Goal: Task Accomplishment & Management: Use online tool/utility

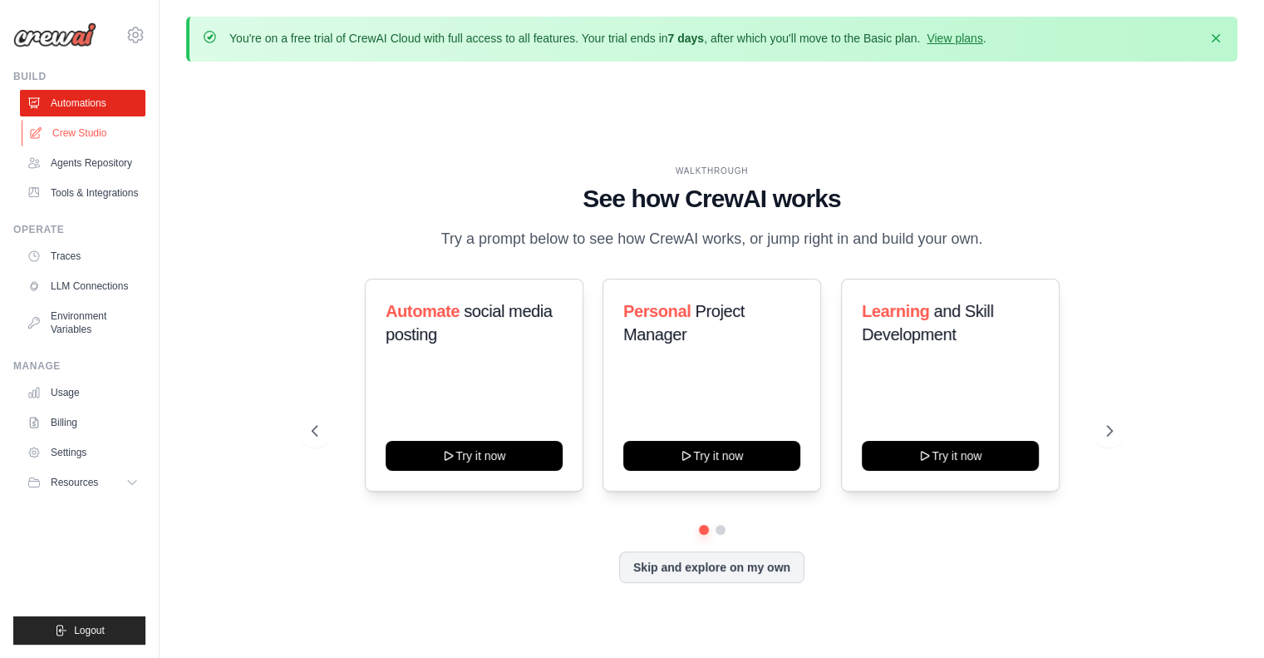
click at [95, 135] on link "Crew Studio" at bounding box center [85, 133] width 126 height 27
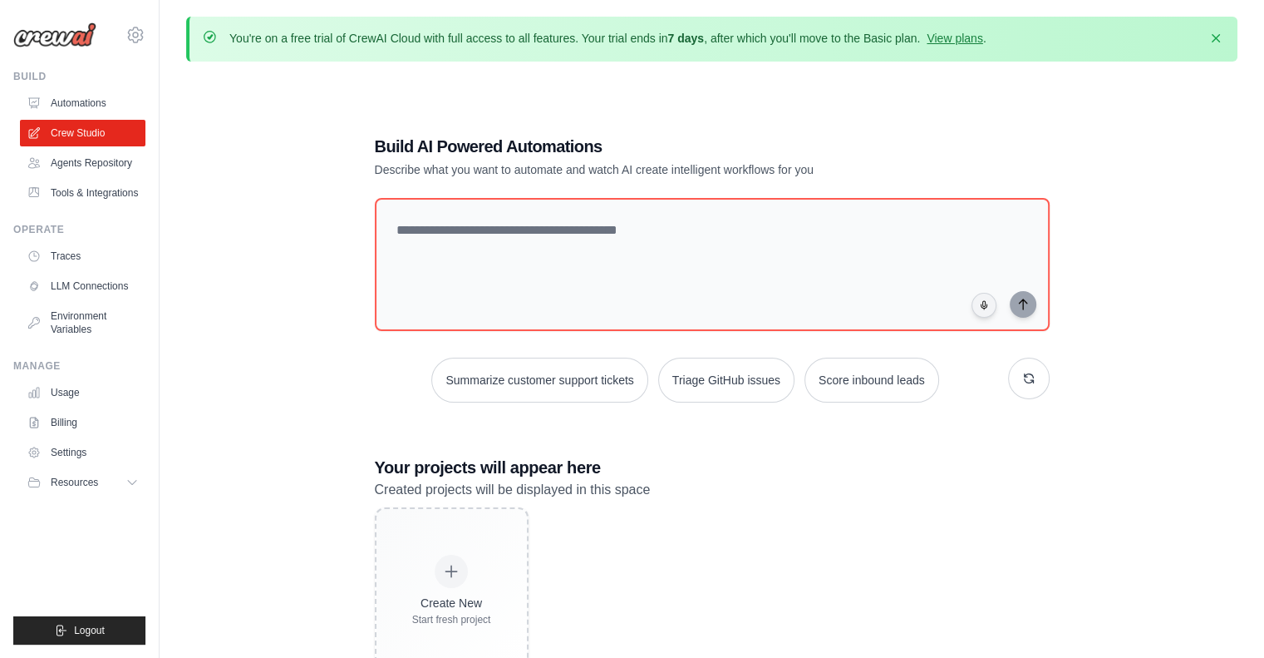
click at [1201, 35] on div "Dismiss" at bounding box center [1211, 39] width 27 height 18
click at [1211, 37] on icon "button" at bounding box center [1216, 37] width 17 height 17
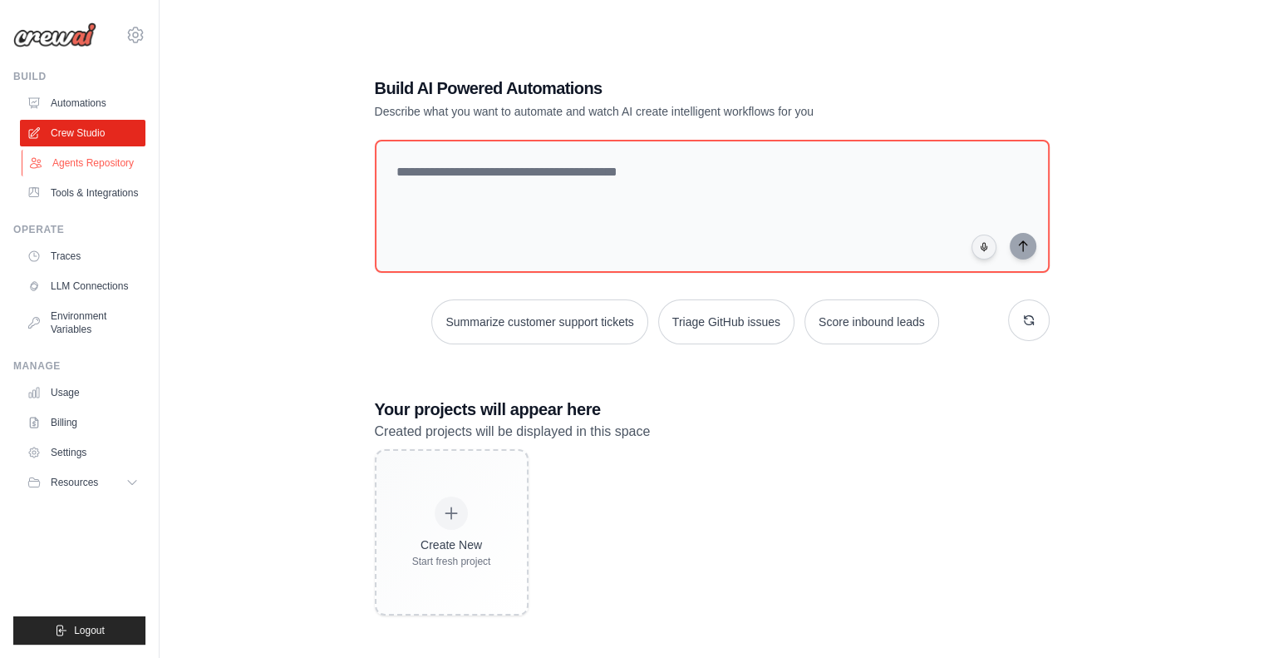
click at [96, 161] on link "Agents Repository" at bounding box center [85, 163] width 126 height 27
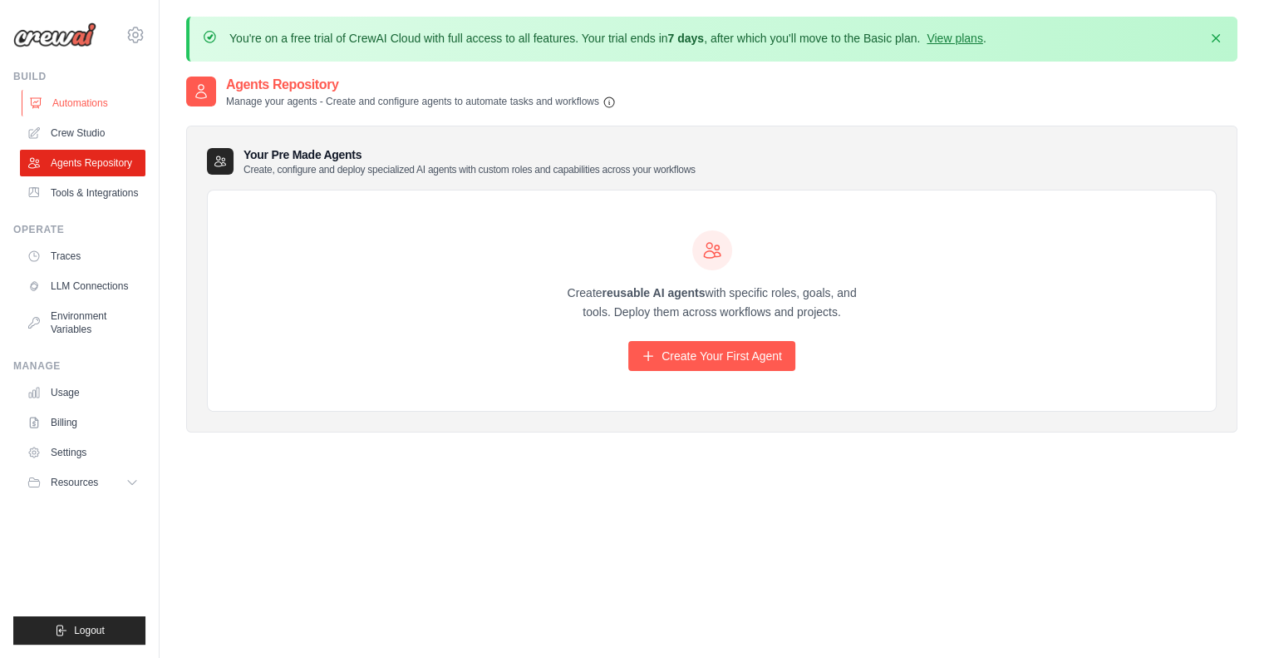
click at [65, 100] on link "Automations" at bounding box center [85, 103] width 126 height 27
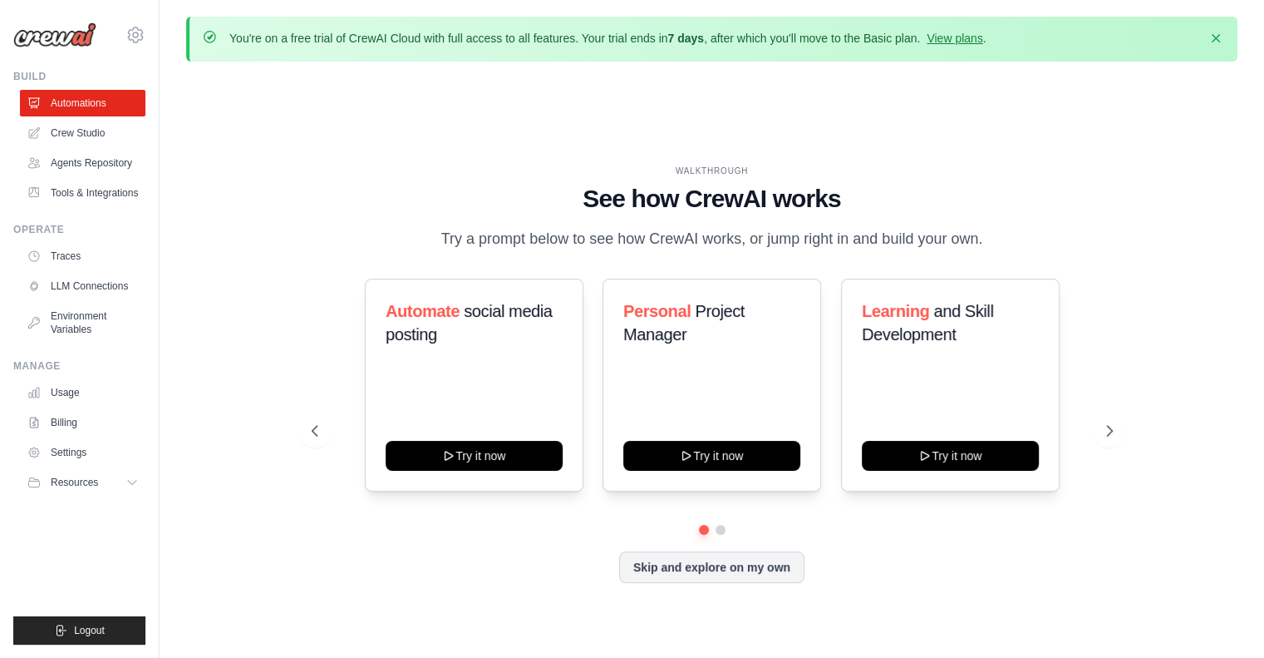
scroll to position [57, 0]
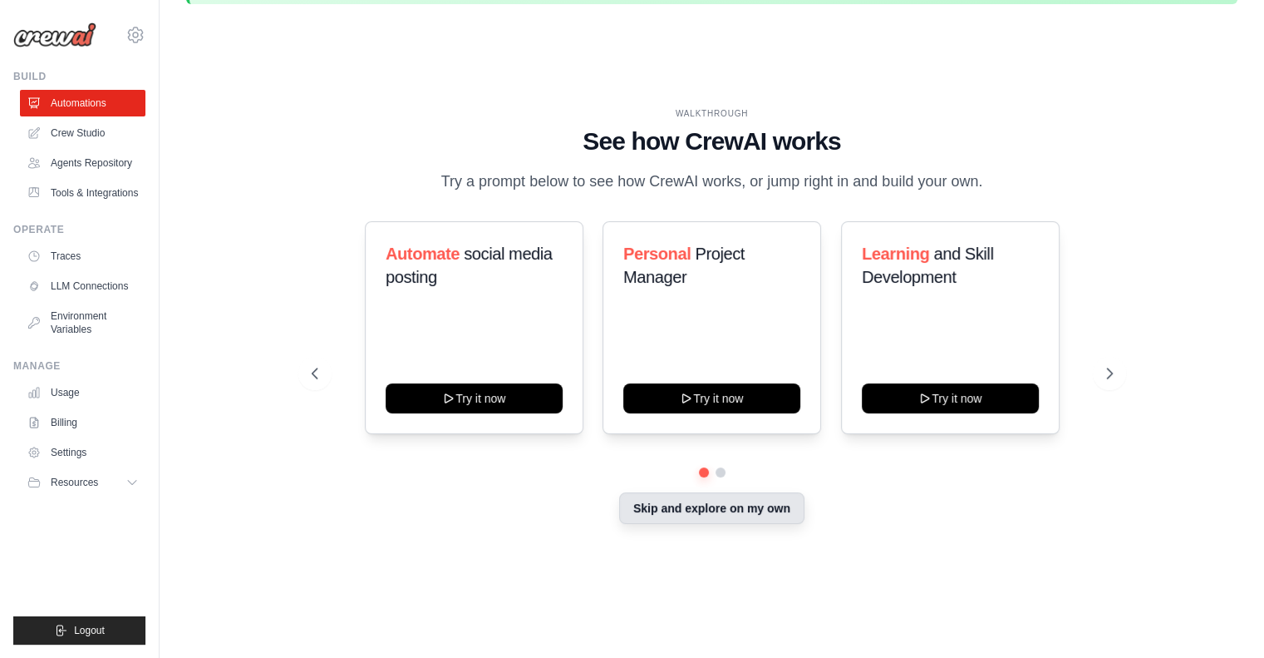
click at [678, 510] on button "Skip and explore on my own" at bounding box center [711, 508] width 185 height 32
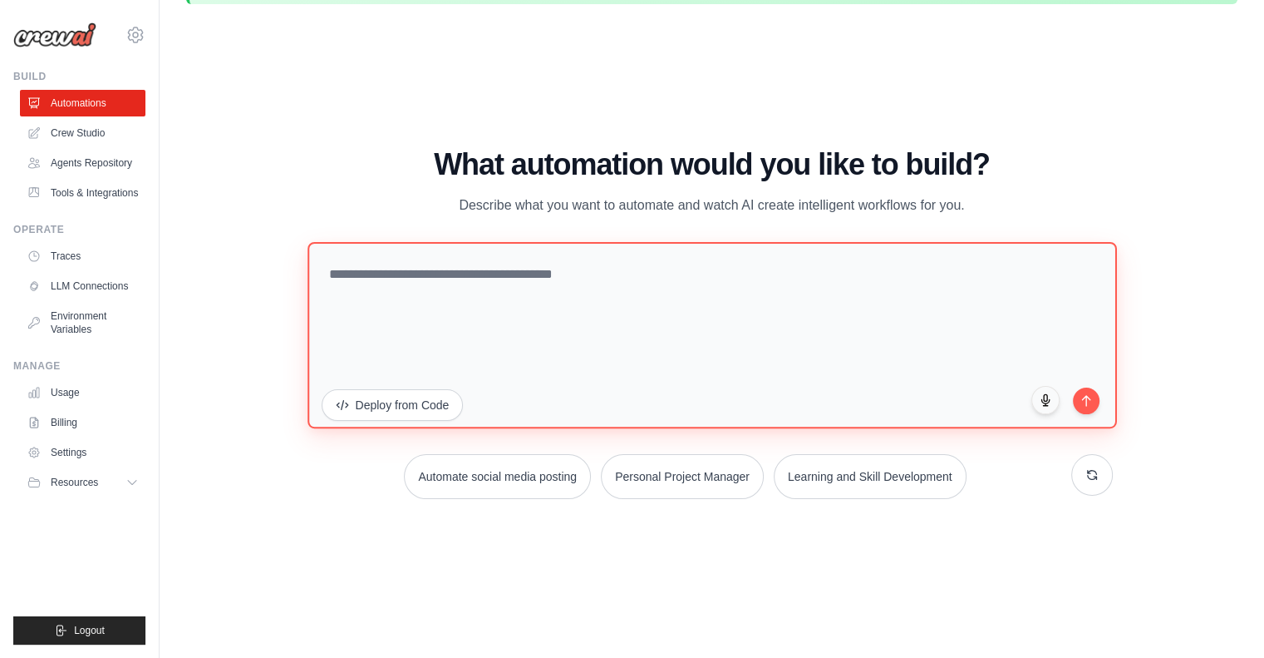
click at [402, 317] on textarea at bounding box center [713, 334] width 810 height 186
